Goal: Download file/media

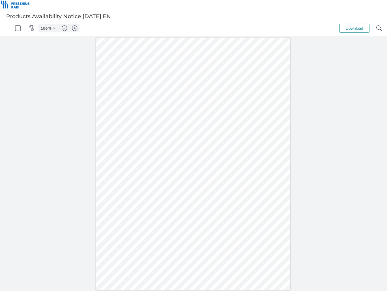
click at [18, 28] on img "Panel" at bounding box center [17, 27] width 5 height 5
click at [31, 28] on img "View Controls" at bounding box center [30, 27] width 5 height 5
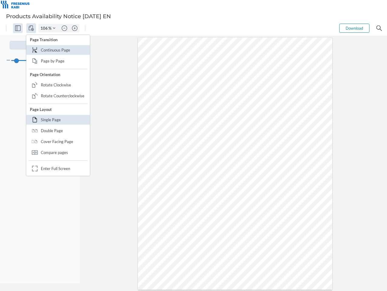
click at [45, 28] on input "106" at bounding box center [44, 27] width 10 height 5
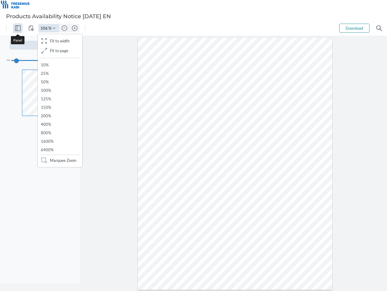
click at [54, 28] on img "Zoom Controls" at bounding box center [54, 28] width 2 height 2
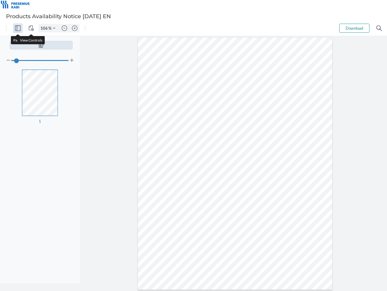
click at [64, 28] on img "Zoom out" at bounding box center [64, 27] width 5 height 5
click at [75, 28] on img "Zoom in" at bounding box center [74, 27] width 5 height 5
type input "106"
click at [355, 28] on button "Download" at bounding box center [355, 28] width 30 height 9
click at [380, 28] on img "Search" at bounding box center [379, 27] width 5 height 5
